Goal: Task Accomplishment & Management: Manage account settings

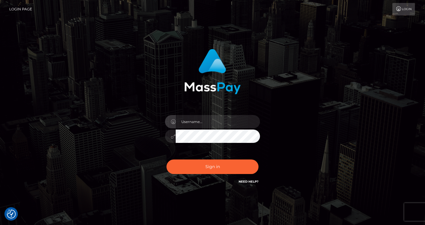
checkbox input "true"
type input "nikolettanasiouli@gmail.com"
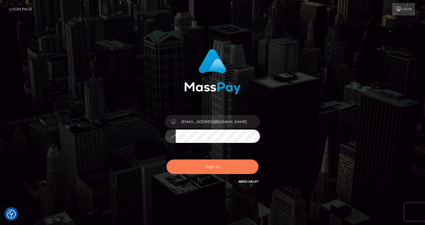
click at [192, 166] on button "Sign in" at bounding box center [212, 167] width 92 height 15
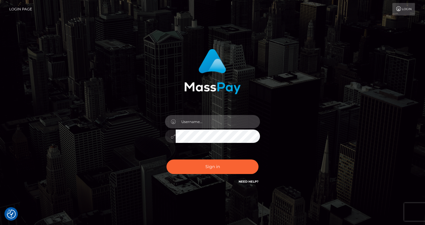
type input "nikolettanasiouli@gmail.com"
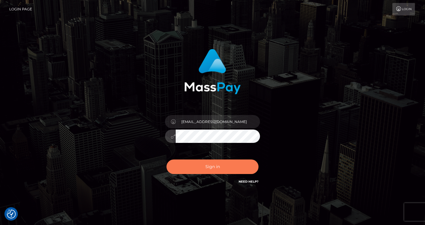
click at [212, 165] on button "Sign in" at bounding box center [212, 167] width 92 height 15
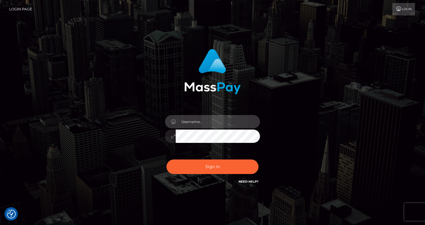
type input "nikolettanasiouli@gmail.com"
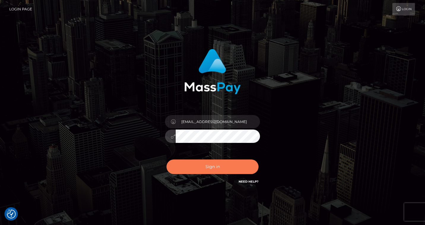
click at [186, 169] on button "Sign in" at bounding box center [212, 167] width 92 height 15
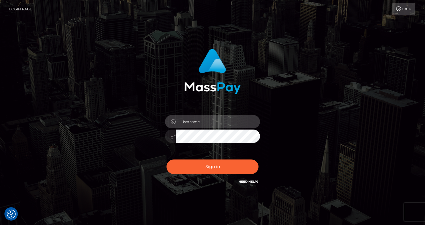
type input "nikolettanasiouli@gmail.com"
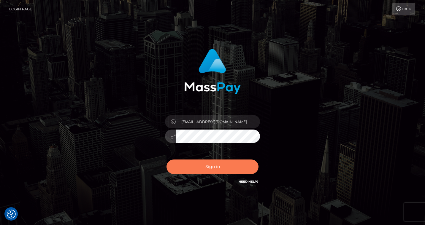
click at [201, 162] on button "Sign in" at bounding box center [212, 167] width 92 height 15
